Goal: Transaction & Acquisition: Obtain resource

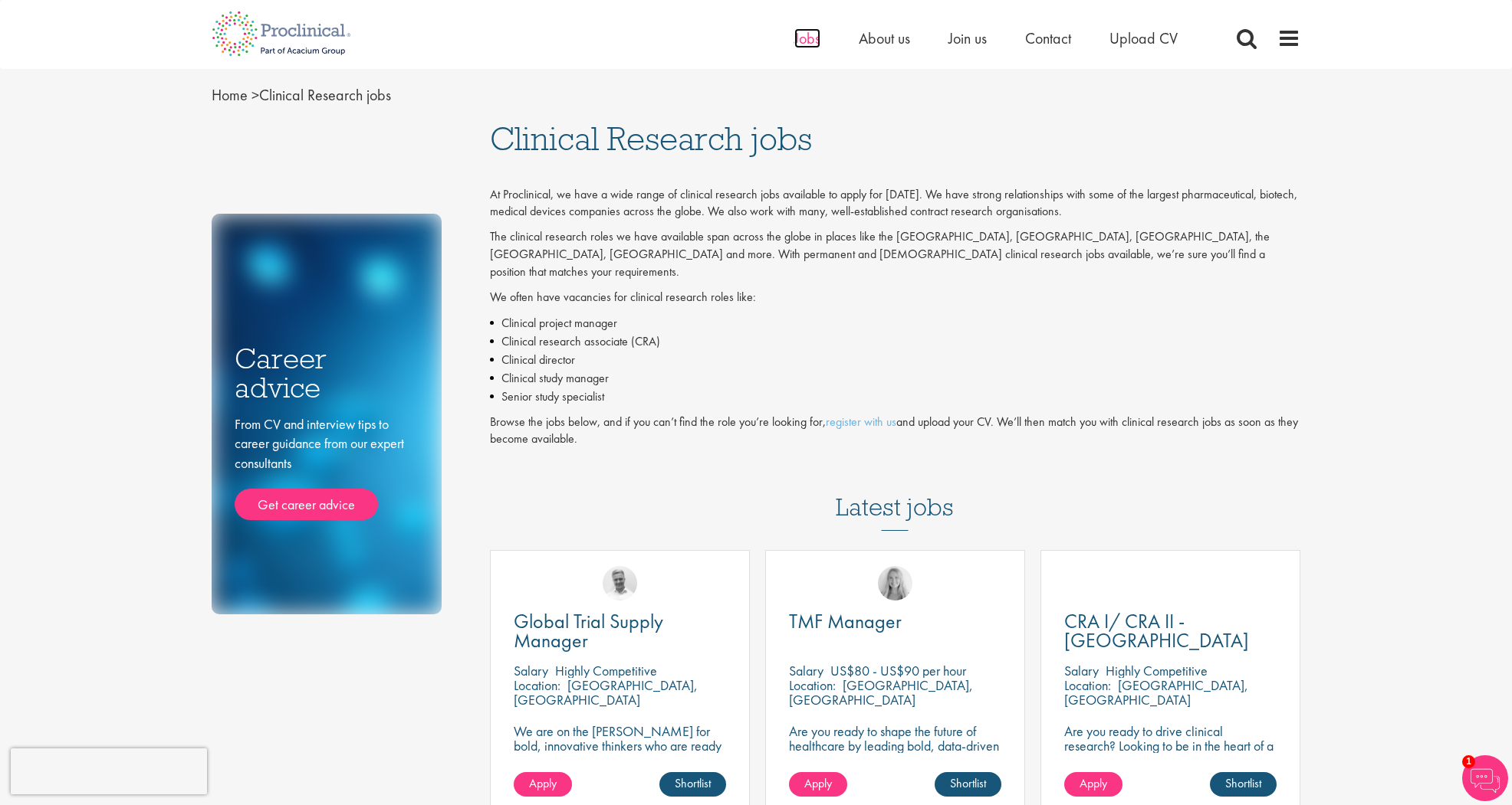
click at [815, 37] on span "Jobs" at bounding box center [807, 38] width 27 height 20
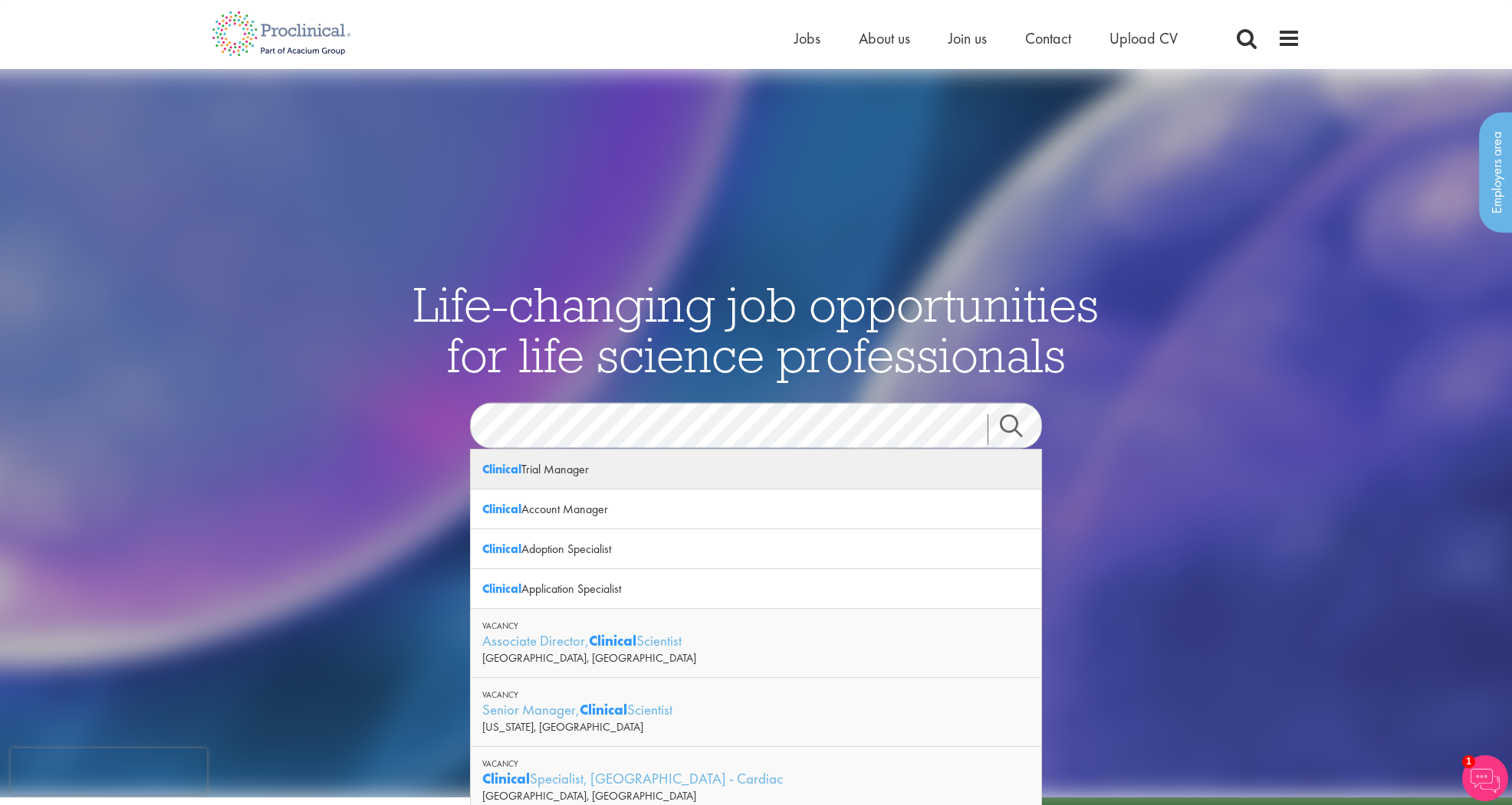
click at [648, 475] on div "Clinical Trial Manager" at bounding box center [756, 470] width 570 height 40
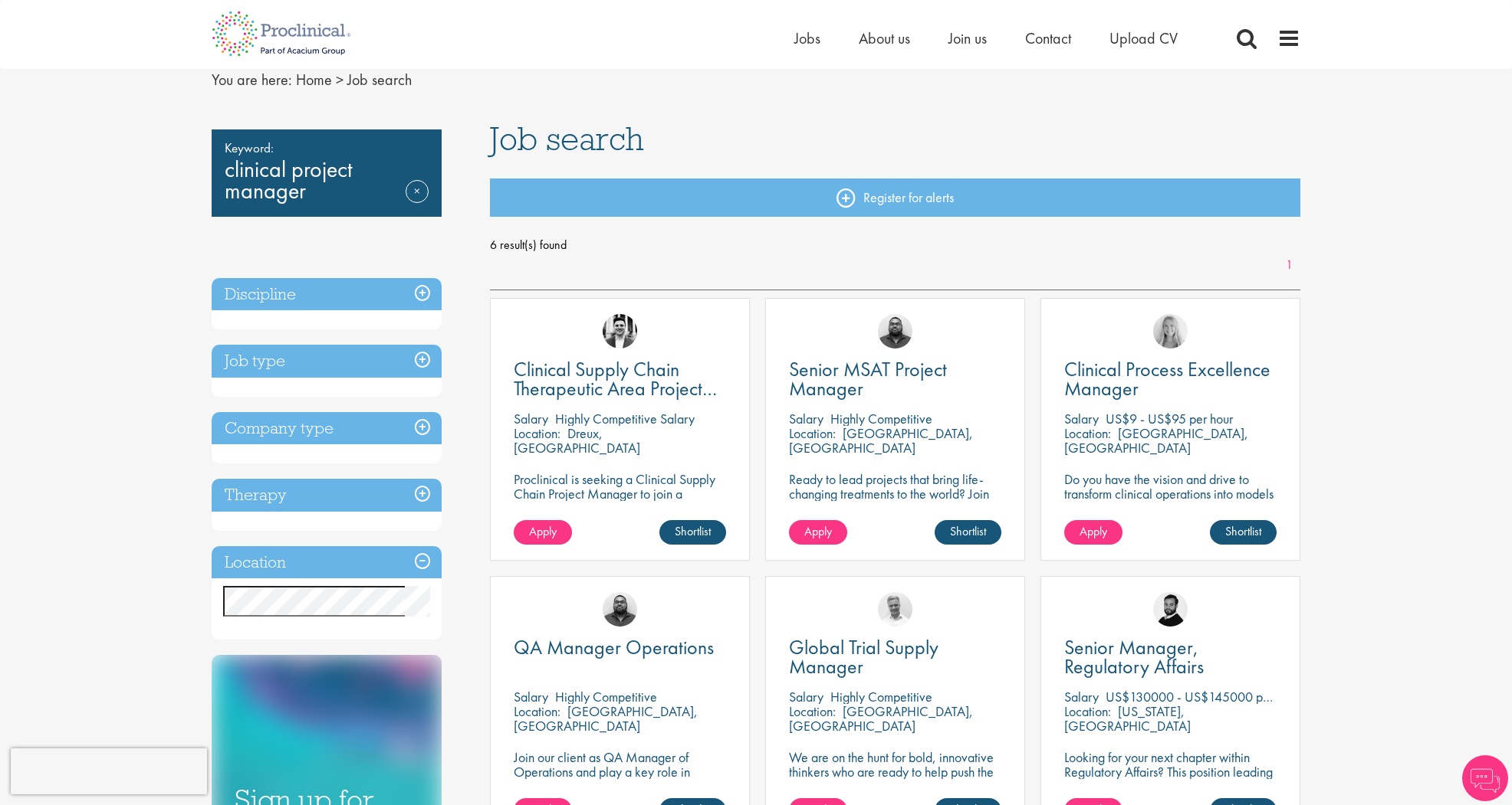
scroll to position [149, 0]
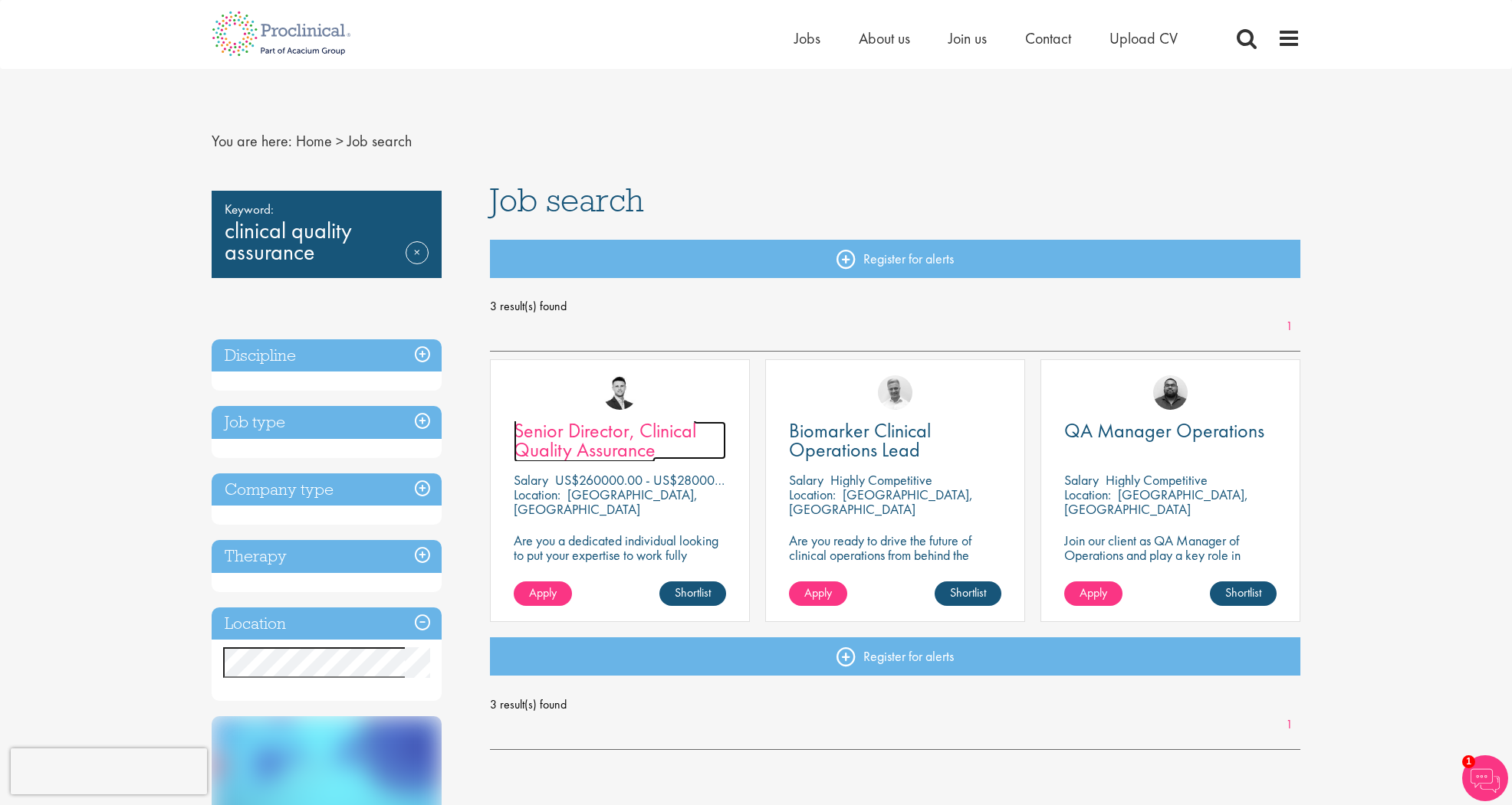
click at [661, 450] on link "Senior Director, Clinical Quality Assurance" at bounding box center [620, 440] width 212 height 38
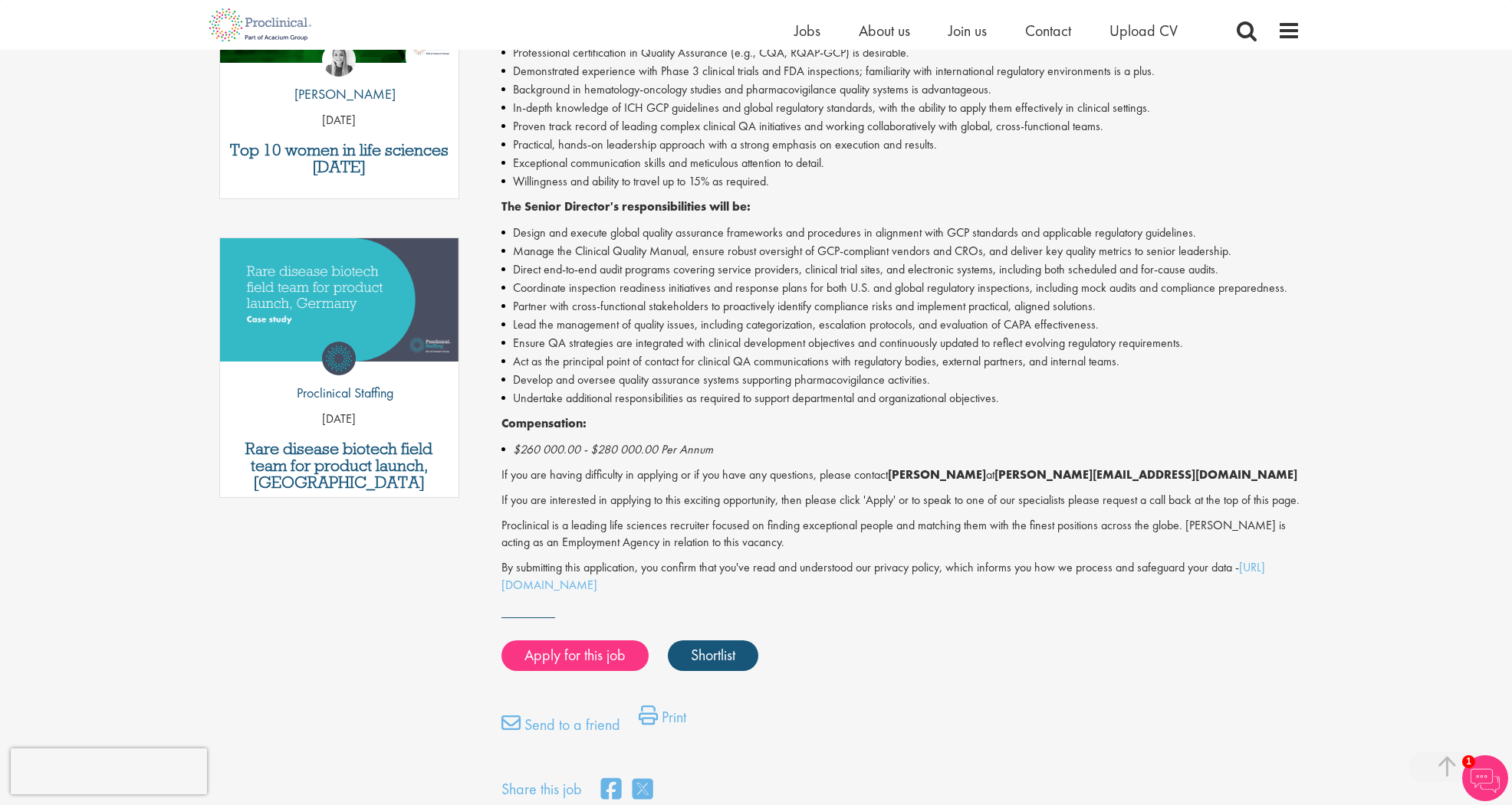
scroll to position [919, 0]
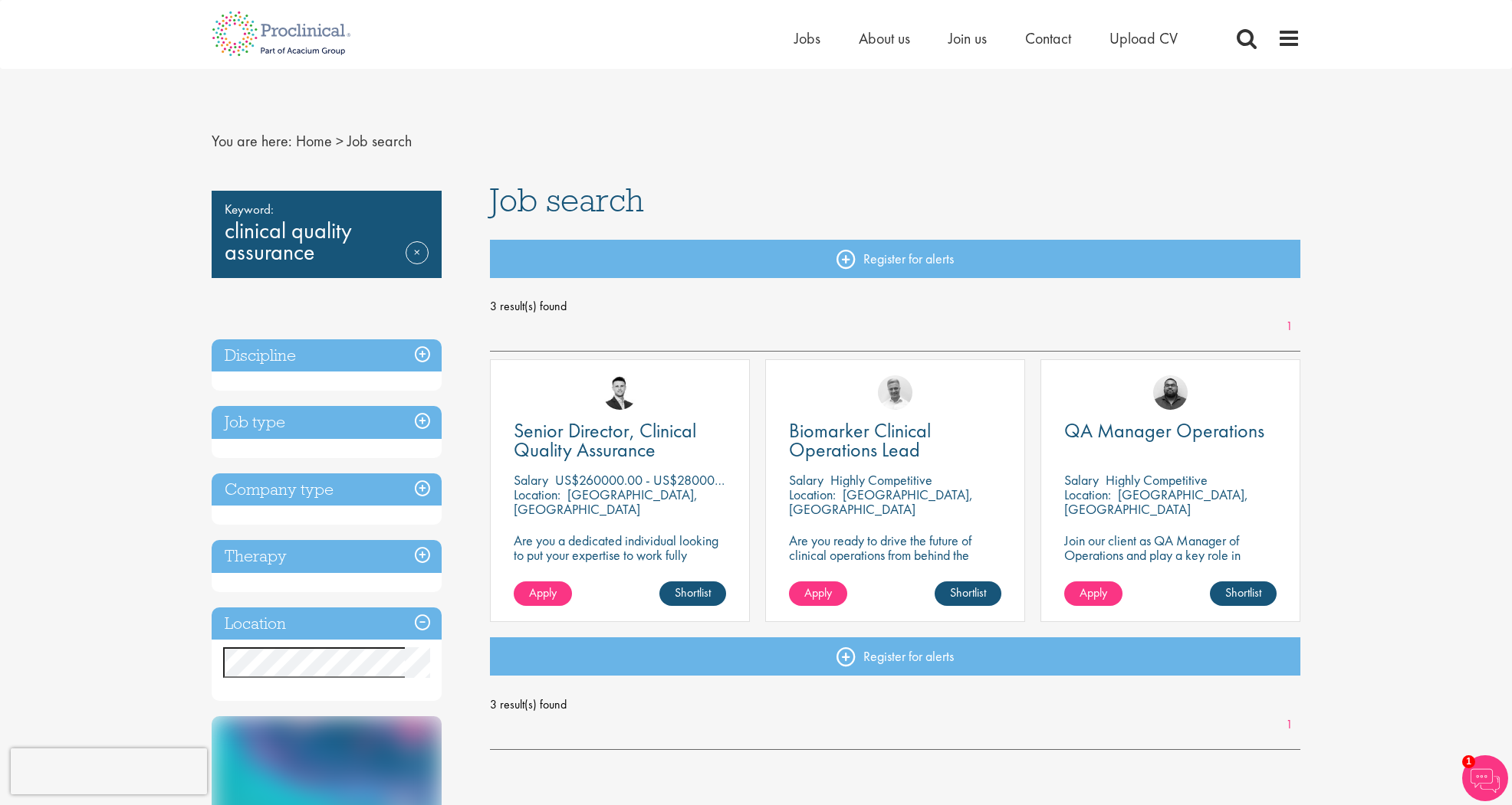
click at [819, 40] on ul "Home Jobs About us Join us Contact Upload CV" at bounding box center [1005, 37] width 421 height 23
click at [812, 34] on span "Jobs" at bounding box center [807, 38] width 27 height 20
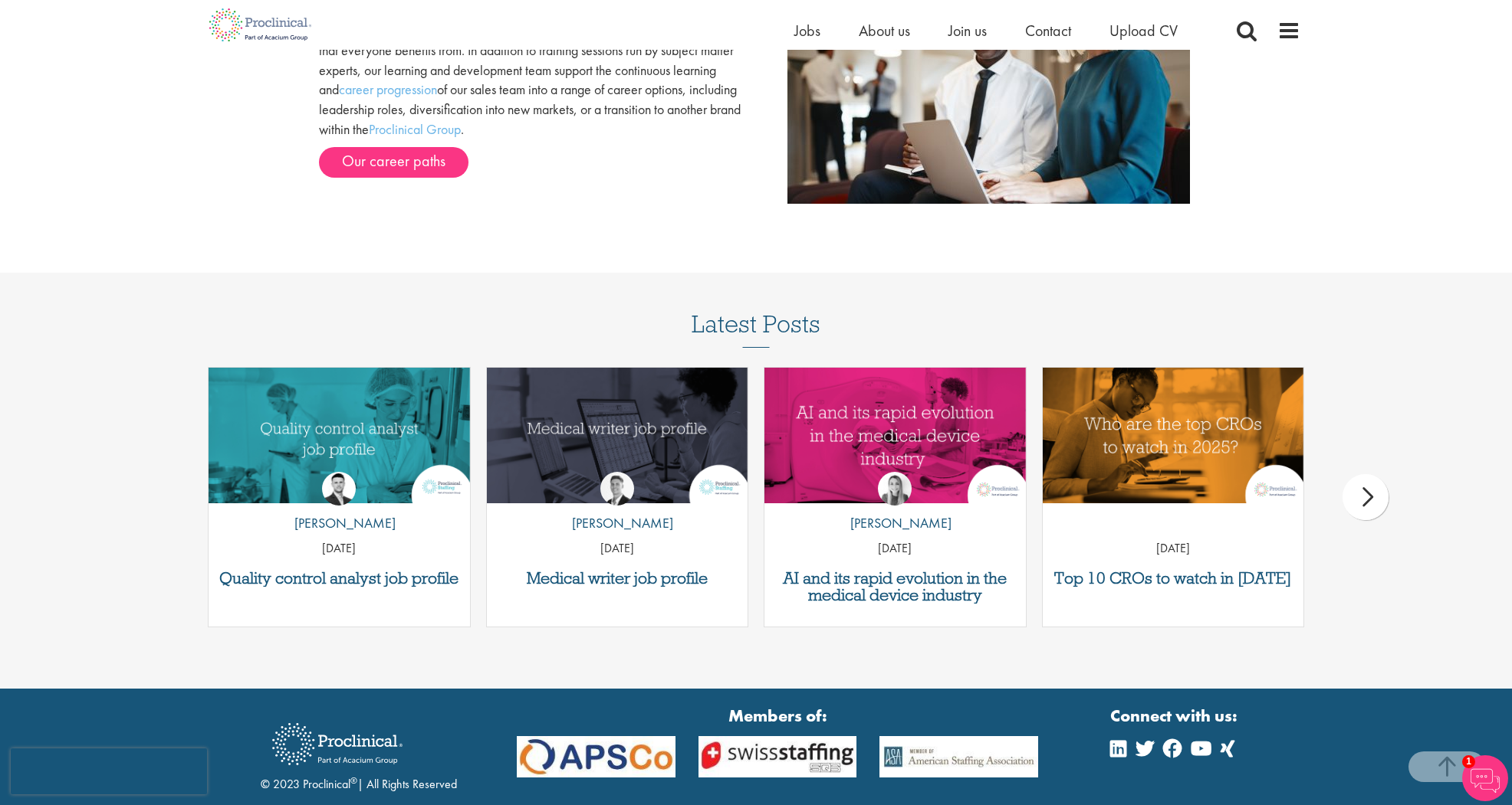
scroll to position [1856, 0]
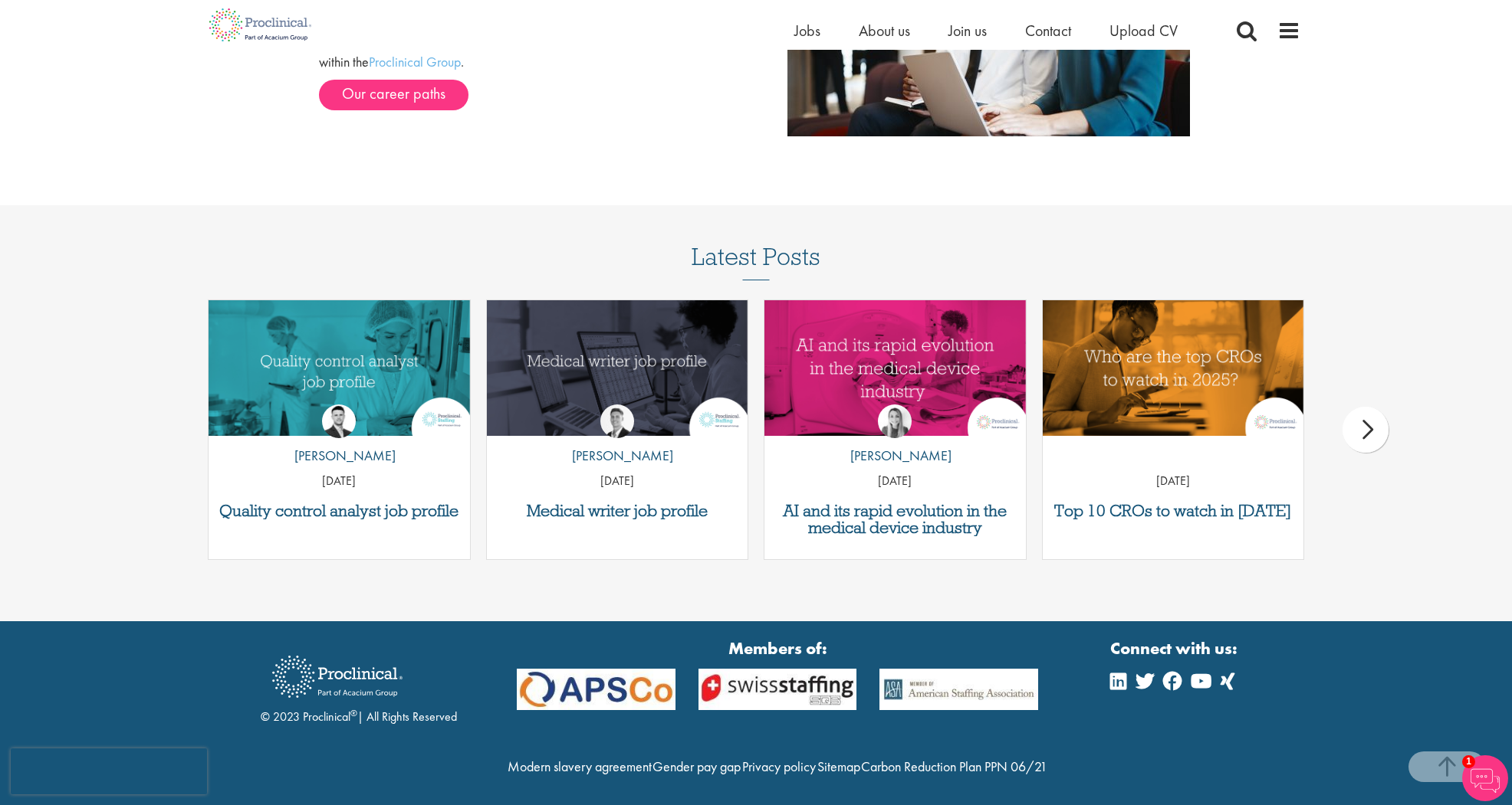
click at [1357, 435] on div "next" at bounding box center [1366, 429] width 46 height 46
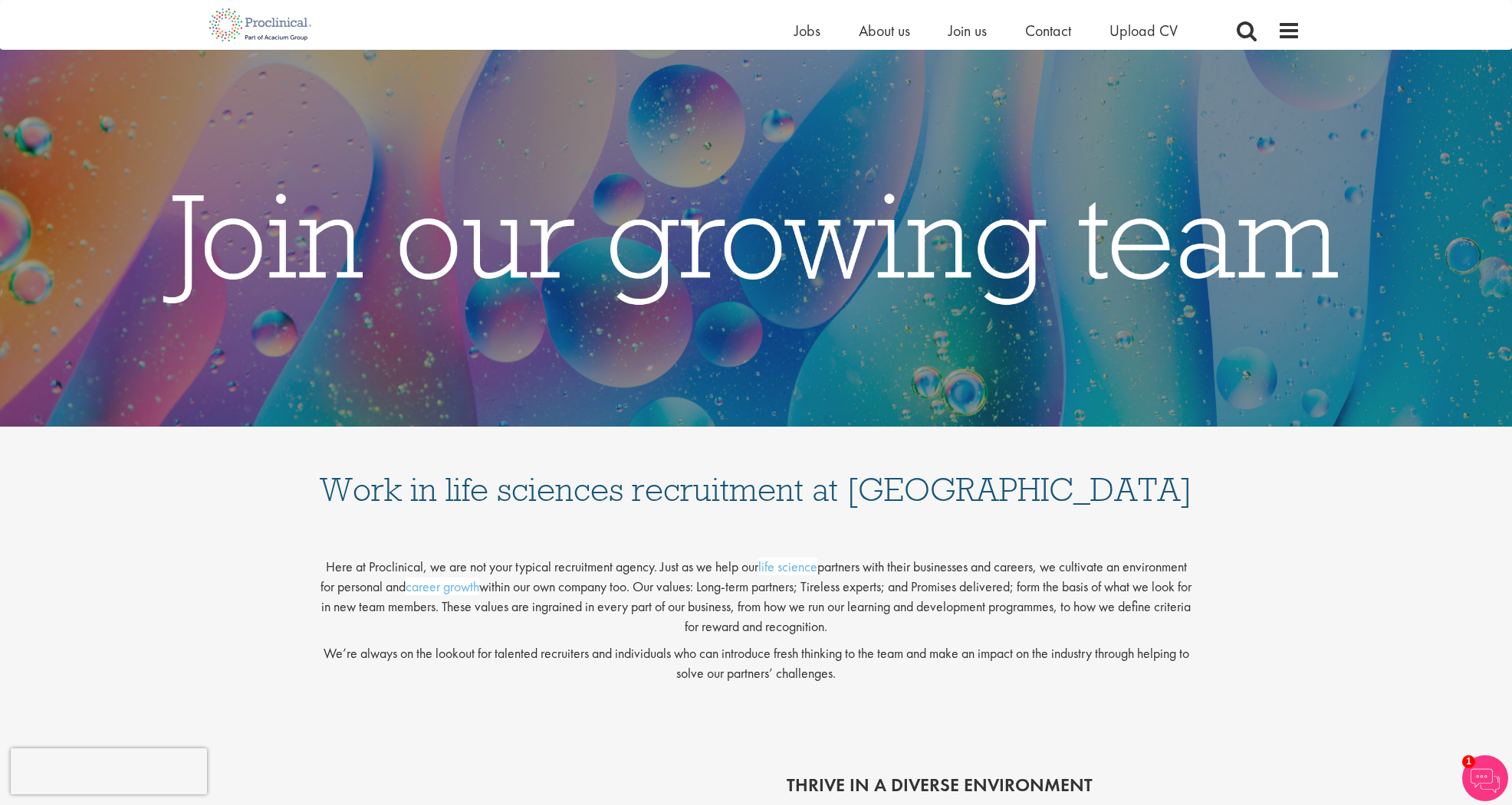
scroll to position [0, 0]
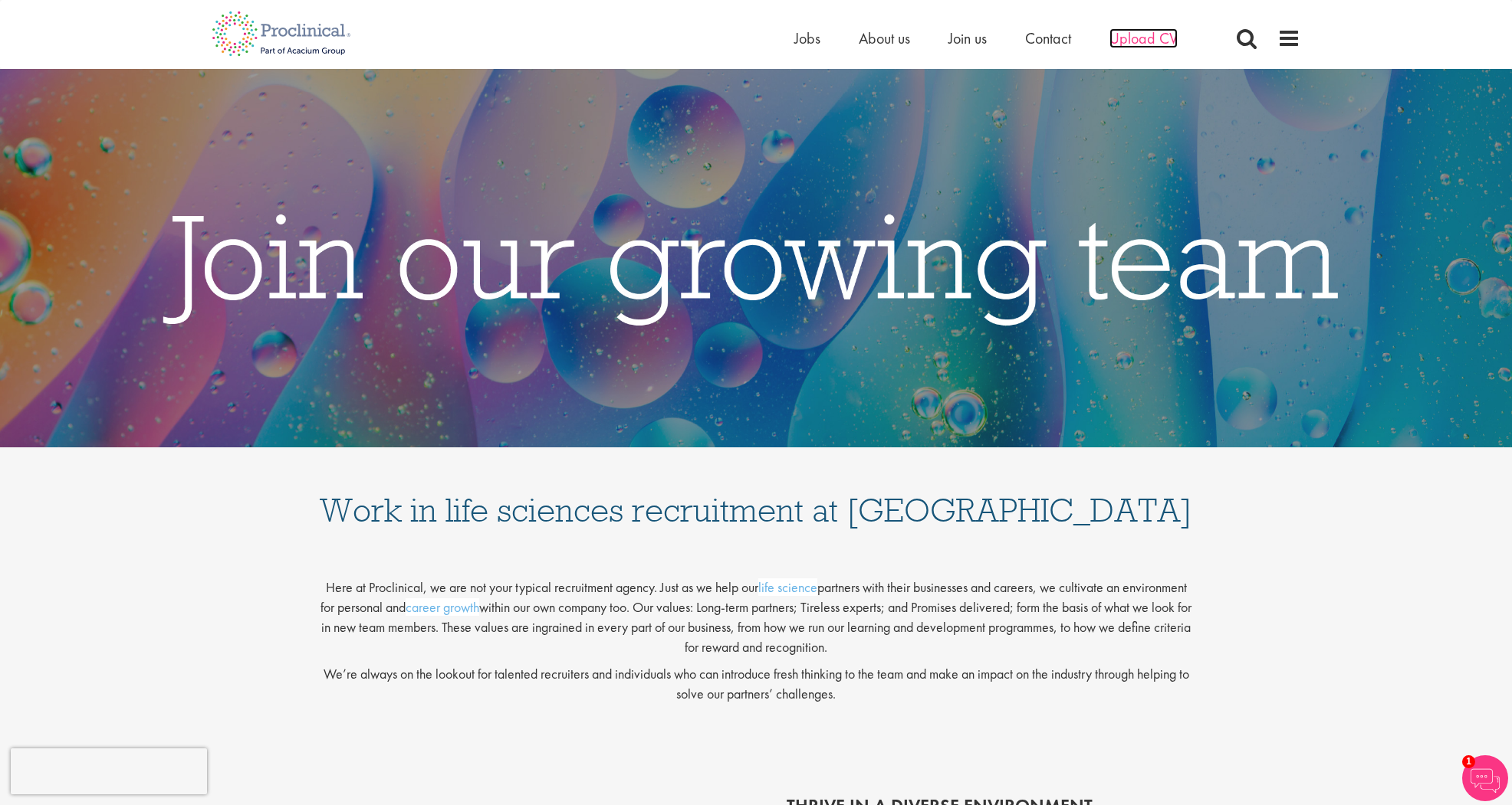
click at [1123, 37] on span "Upload CV" at bounding box center [1144, 38] width 69 height 20
